Goal: Information Seeking & Learning: Compare options

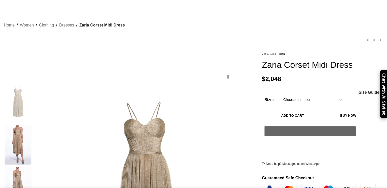
scroll to position [51, 0]
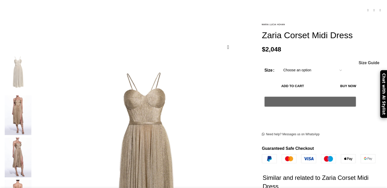
click at [34, 95] on img at bounding box center [18, 115] width 31 height 40
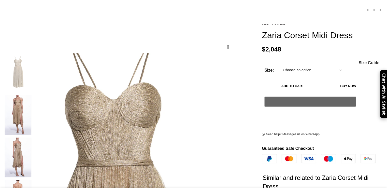
scroll to position [0, 107]
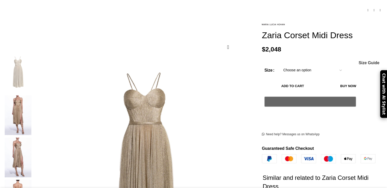
click at [34, 137] on img at bounding box center [18, 157] width 31 height 40
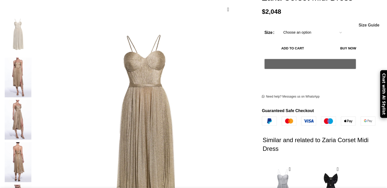
scroll to position [127, 0]
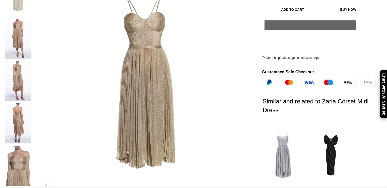
click at [34, 146] on img at bounding box center [18, 166] width 31 height 40
click at [282, 158] on img "1 / 2" at bounding box center [282, 154] width 41 height 63
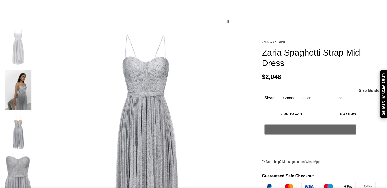
click at [34, 70] on img at bounding box center [18, 90] width 31 height 40
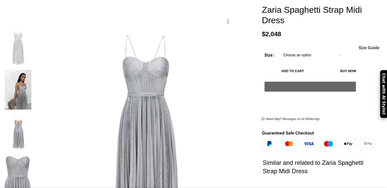
click at [34, 70] on img at bounding box center [18, 90] width 31 height 40
